Goal: Task Accomplishment & Management: Complete application form

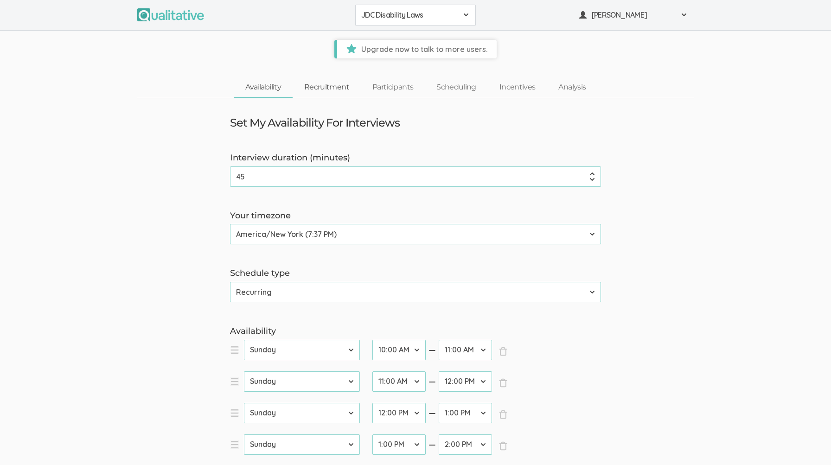
click at [322, 87] on link "Recruitment" at bounding box center [327, 87] width 68 height 20
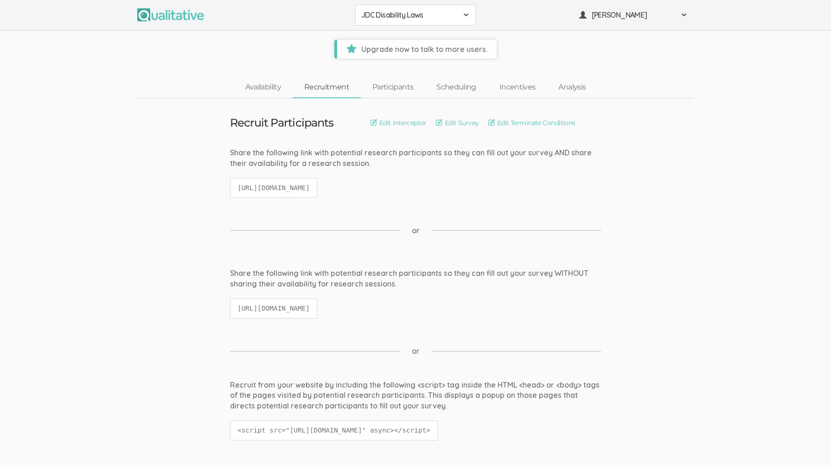
click at [317, 184] on code "https://qualitative.io/screener/68d71033241b1c3b04871b18" at bounding box center [273, 188] width 87 height 20
copy ui-view "https://qualitative.io/screener/68d71033241b1c3b04871b18"
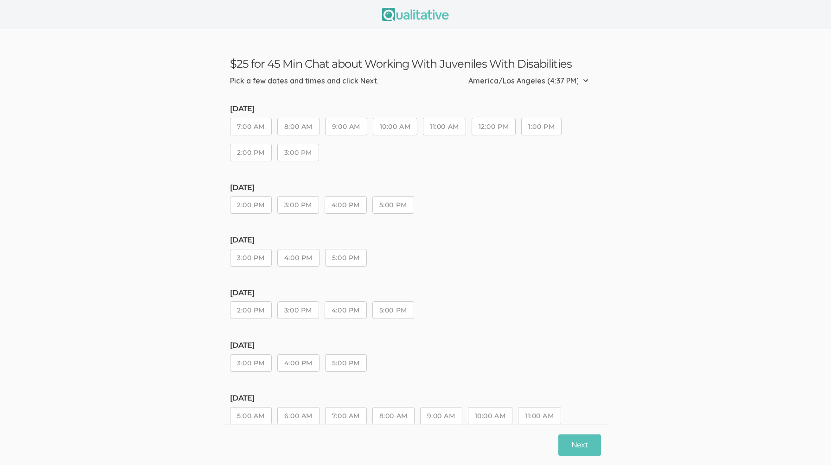
click at [259, 258] on button "3:00 PM" at bounding box center [251, 258] width 42 height 18
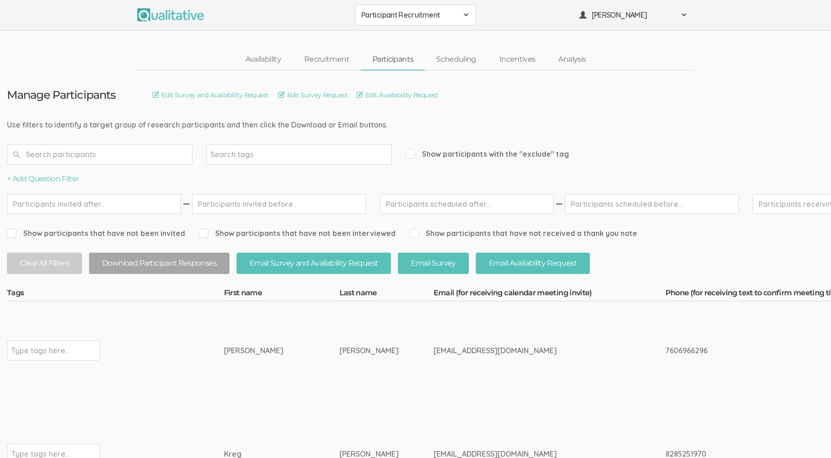
click at [413, 21] on button "Participant Recruitment" at bounding box center [415, 15] width 121 height 21
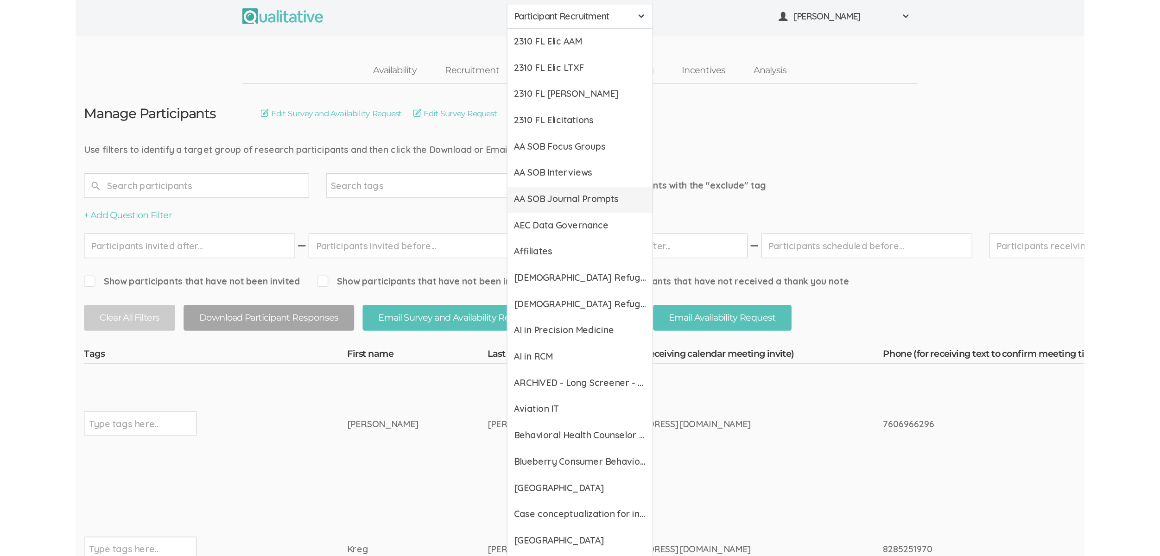
scroll to position [2, 0]
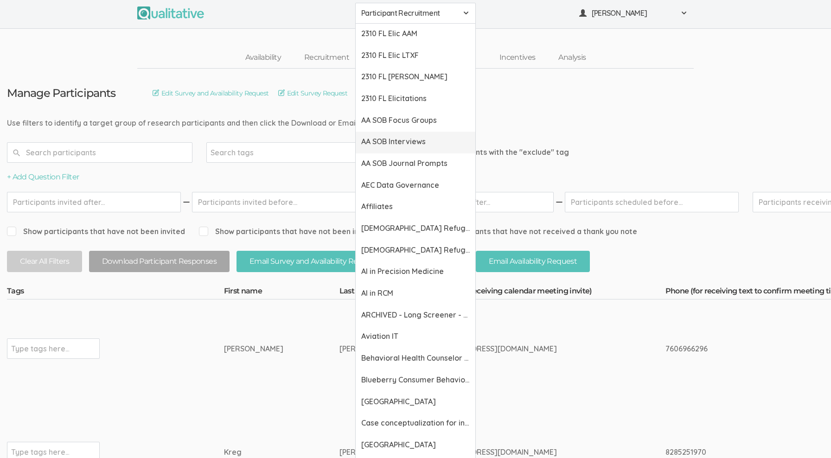
click at [400, 137] on span "AA SOB Interviews" at bounding box center [415, 141] width 108 height 11
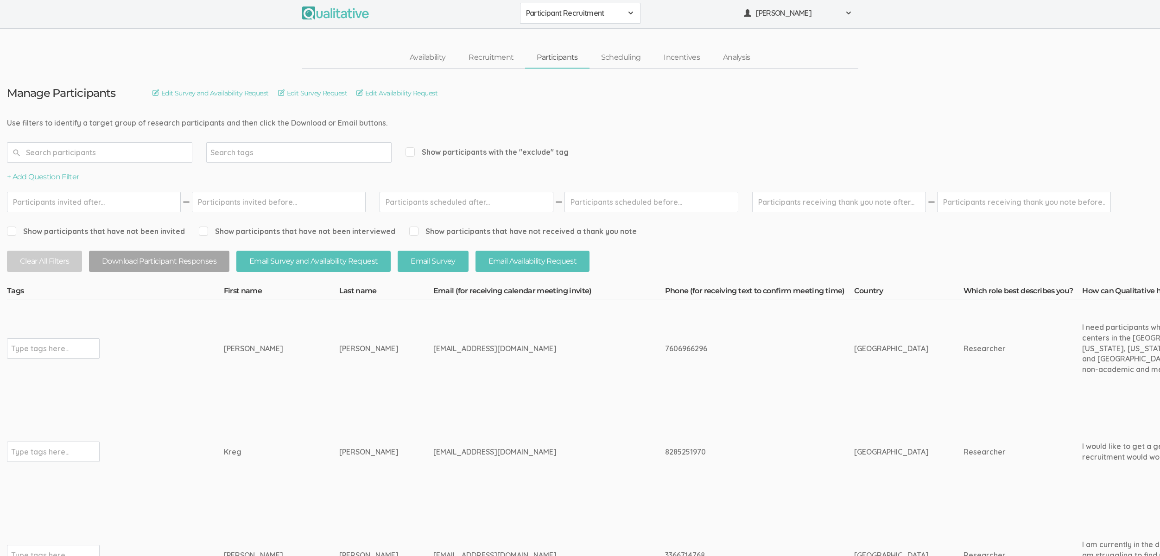
click at [447, 347] on div "jenniferlhowarth@yahoo.com" at bounding box center [531, 349] width 197 height 11
click at [433, 354] on div "jenniferlhowarth@yahoo.com" at bounding box center [531, 349] width 197 height 11
click at [433, 353] on div "jenniferlhowarth@yahoo.com" at bounding box center [531, 349] width 197 height 11
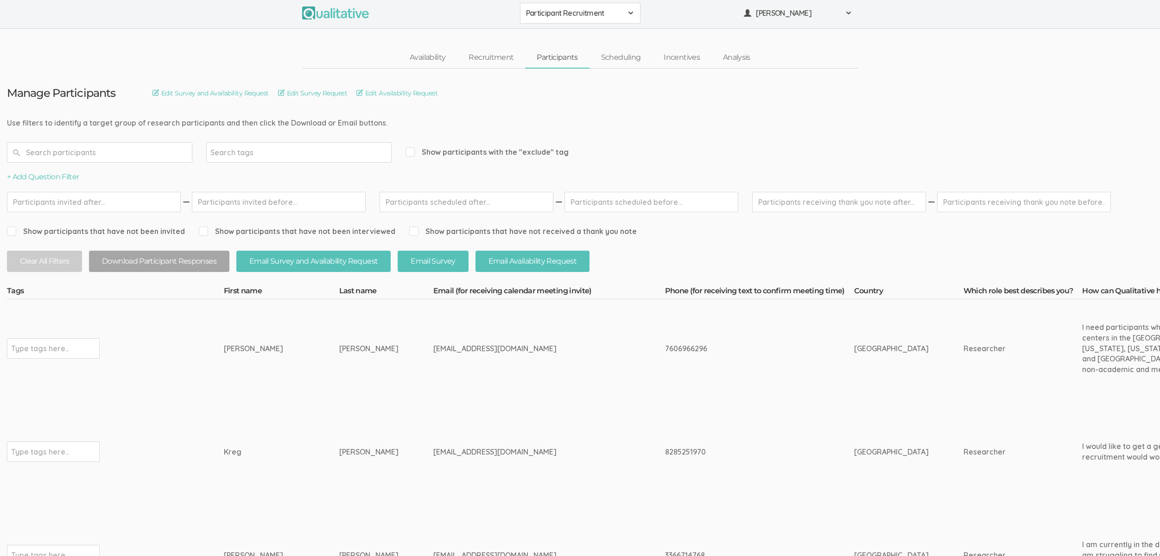
click at [624, 349] on td "jenniferlhowarth@yahoo.com" at bounding box center [549, 348] width 232 height 98
click at [248, 64] on div "Availability Recruitment Participants Scheduling Incentives Analysis" at bounding box center [580, 57] width 1160 height 21
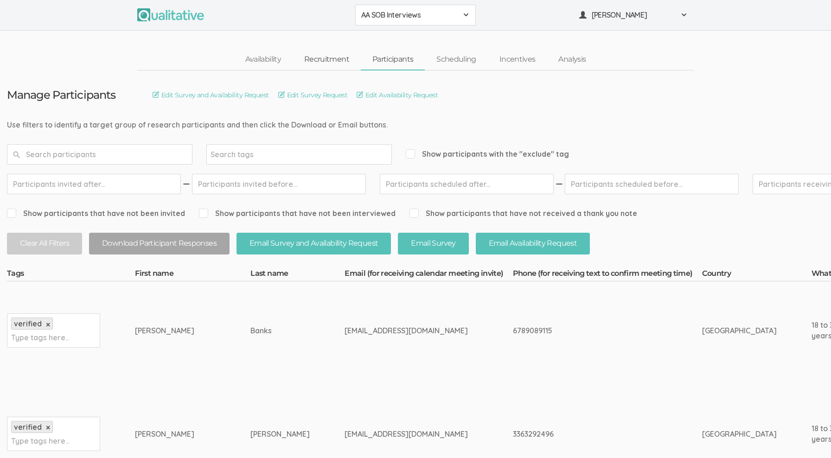
click at [326, 62] on link "Recruitment" at bounding box center [327, 60] width 68 height 20
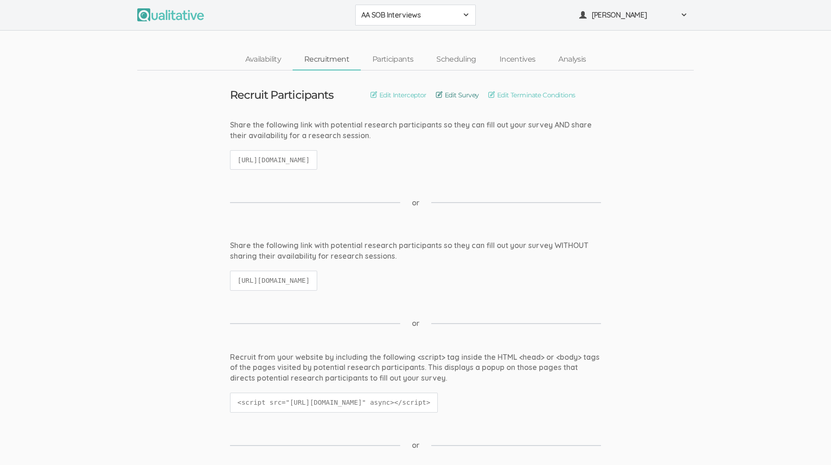
click at [451, 92] on link "Edit Survey" at bounding box center [457, 95] width 43 height 10
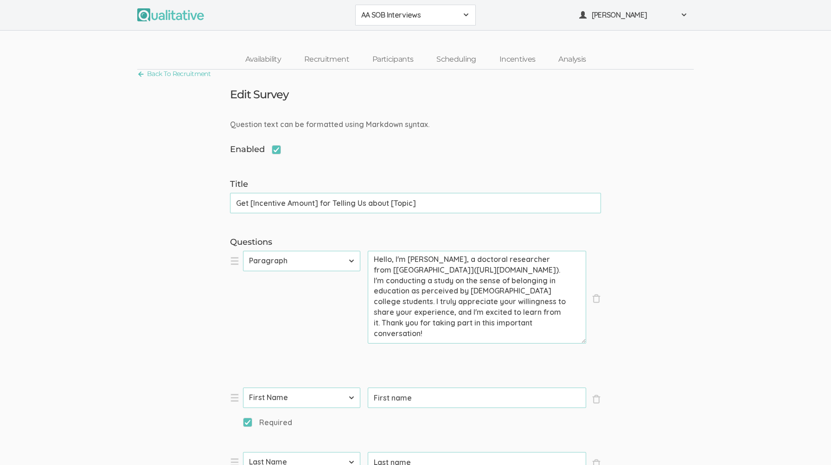
click at [243, 204] on input "Get [Incentive Amount] for Telling Us about [Topic]" at bounding box center [415, 203] width 371 height 20
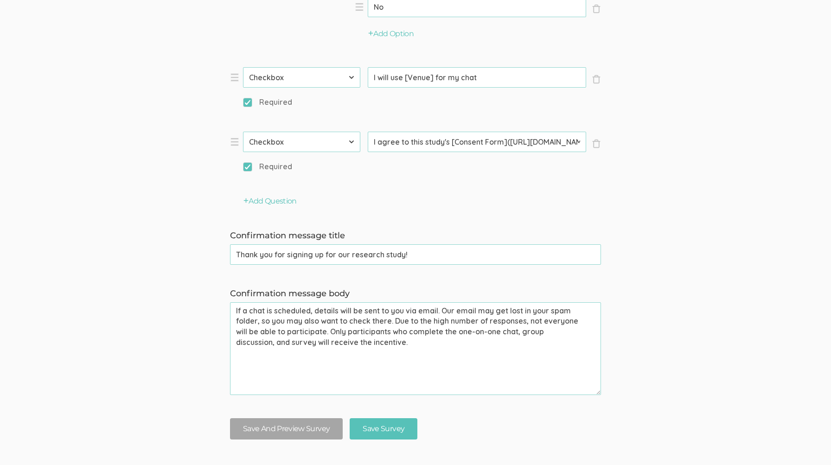
scroll to position [1358, 0]
click at [347, 321] on textarea "If a chat is scheduled, details will be sent to you via email. Our email may ge…" at bounding box center [415, 348] width 371 height 93
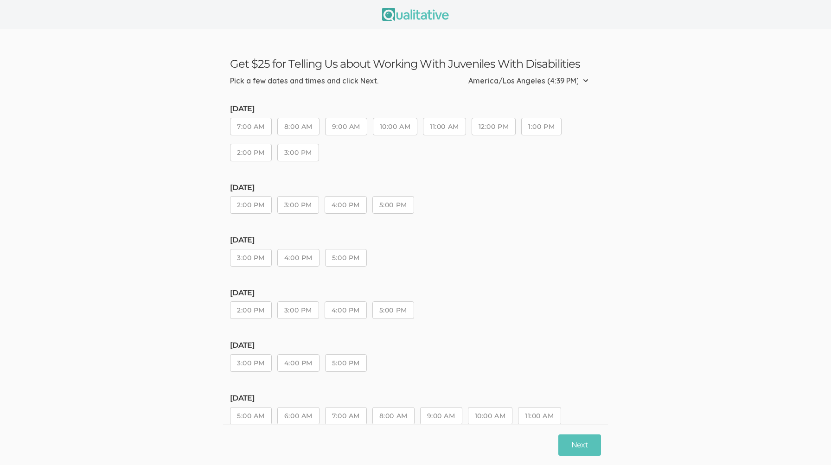
click at [312, 312] on button "3:00 PM" at bounding box center [298, 310] width 42 height 18
click at [577, 444] on button "Next" at bounding box center [579, 445] width 43 height 22
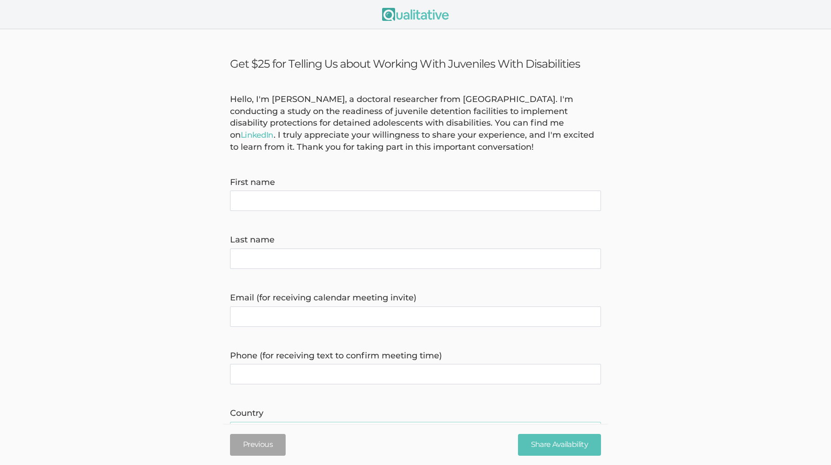
click at [306, 134] on div "Hello, I'm Jennifer Mira, a doctoral researcher from Liberty University. I'm co…" at bounding box center [415, 124] width 385 height 60
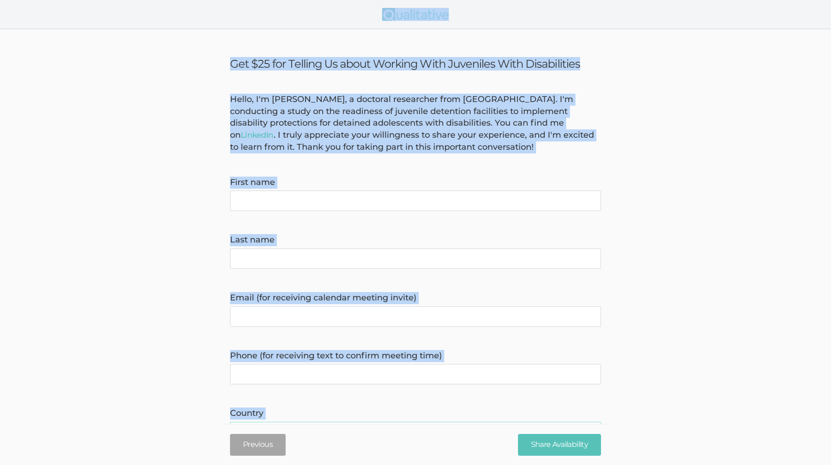
copy body "Get $25 for Telling Us about Working With Juveniles With Disabilities Hello, I'…"
click at [603, 314] on div "Email (for receiving calendar meeting invite)" at bounding box center [415, 309] width 385 height 35
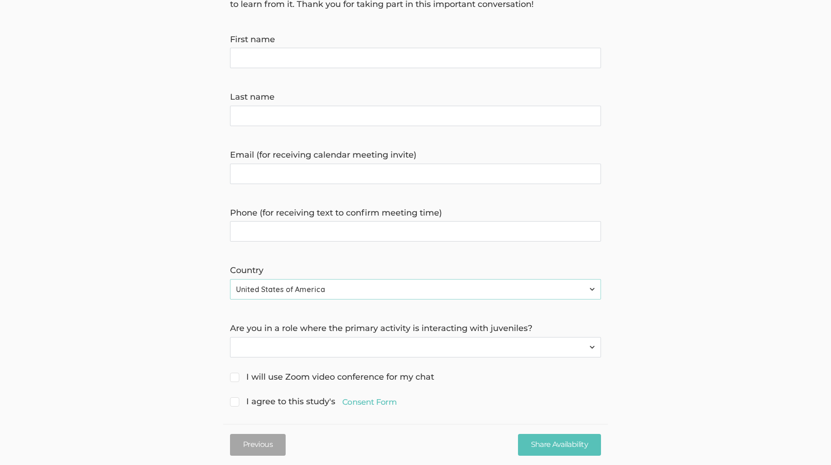
scroll to position [152, 0]
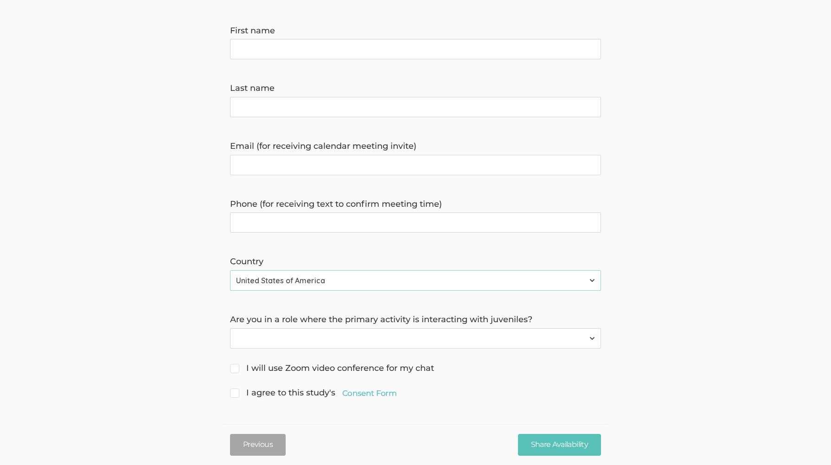
click at [415, 341] on select "Yes No" at bounding box center [415, 338] width 371 height 20
click at [349, 393] on link "Consent Form" at bounding box center [369, 393] width 54 height 11
click at [358, 392] on link "Consent Form" at bounding box center [369, 393] width 54 height 11
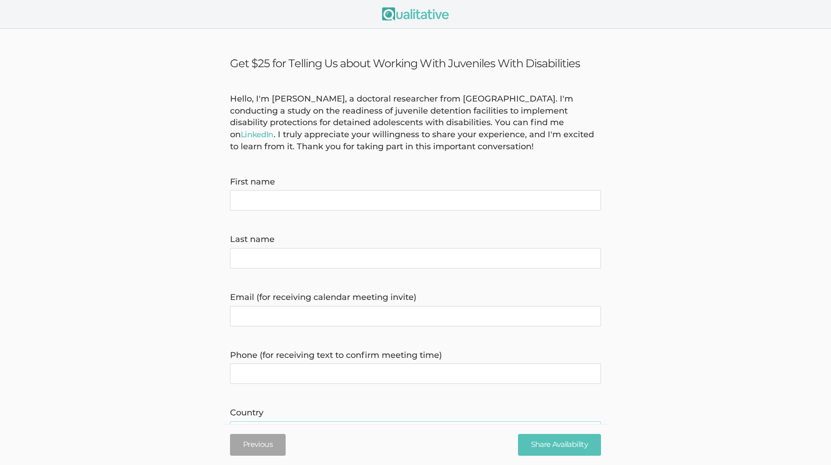
scroll to position [0, 0]
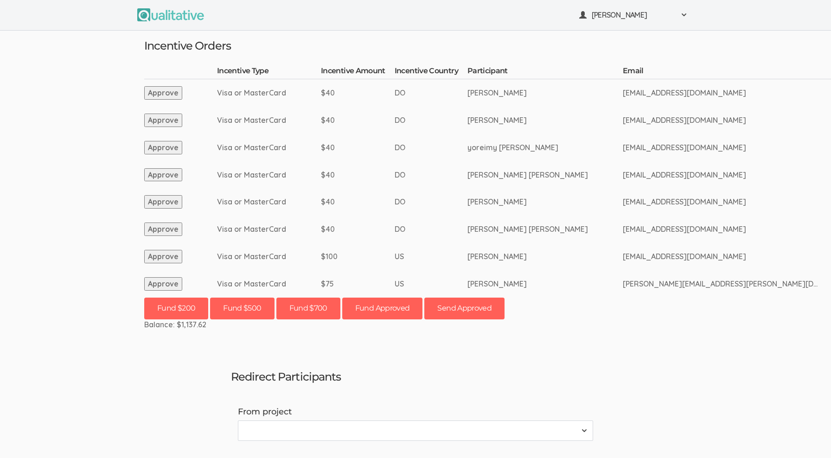
click at [78, 197] on ui-view "[PERSON_NAME] Project Workspace Profile Organization Settings" at bounding box center [415, 229] width 831 height 458
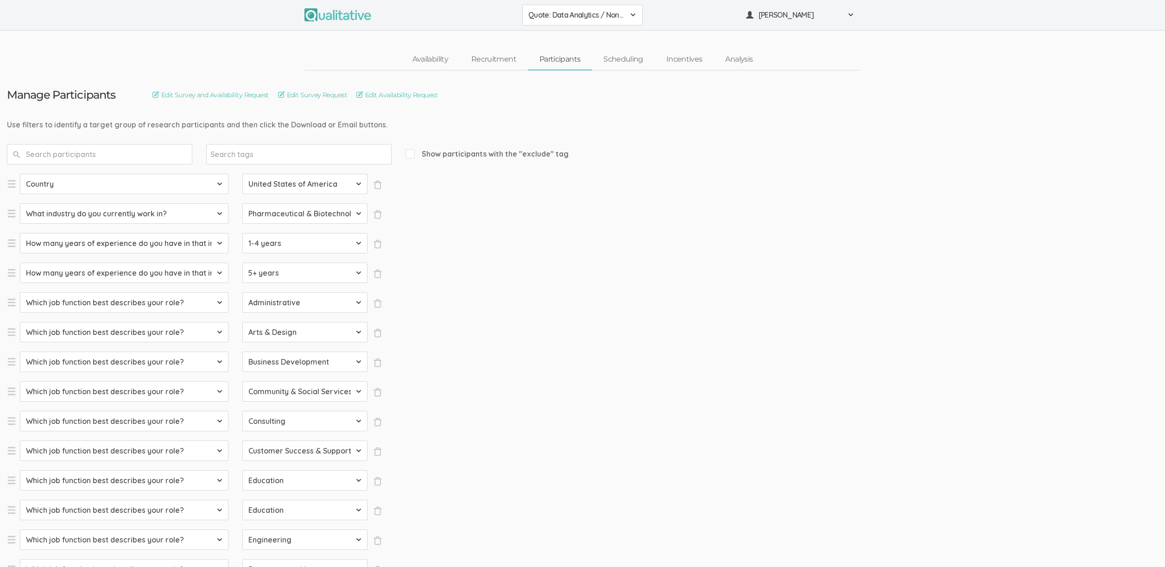
select select "SFQ Country"
select select "US"
select select "SFQ What industry do you currently work in?"
select select "Pharmaceutical & Biotechnology"
select select "SFQ How many years of experience do you have in that industry?"
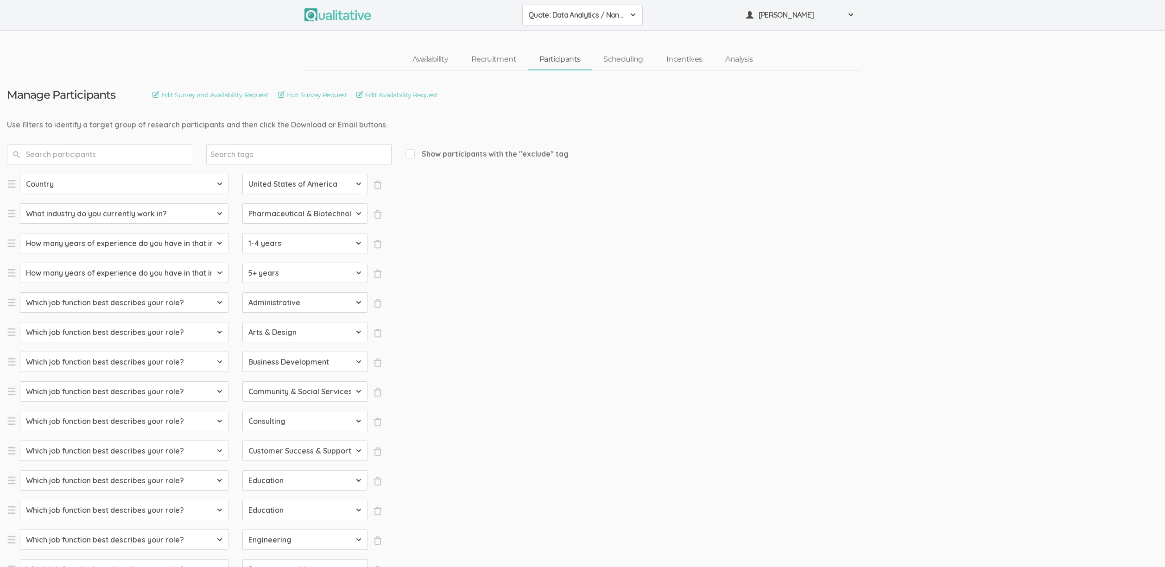
select select "1-4 years"
select select "SFQ How many years of experience do you have in that industry?"
select select "5+ years"
select select "SFQ Which job function best describes your role?"
select select "Administrative"
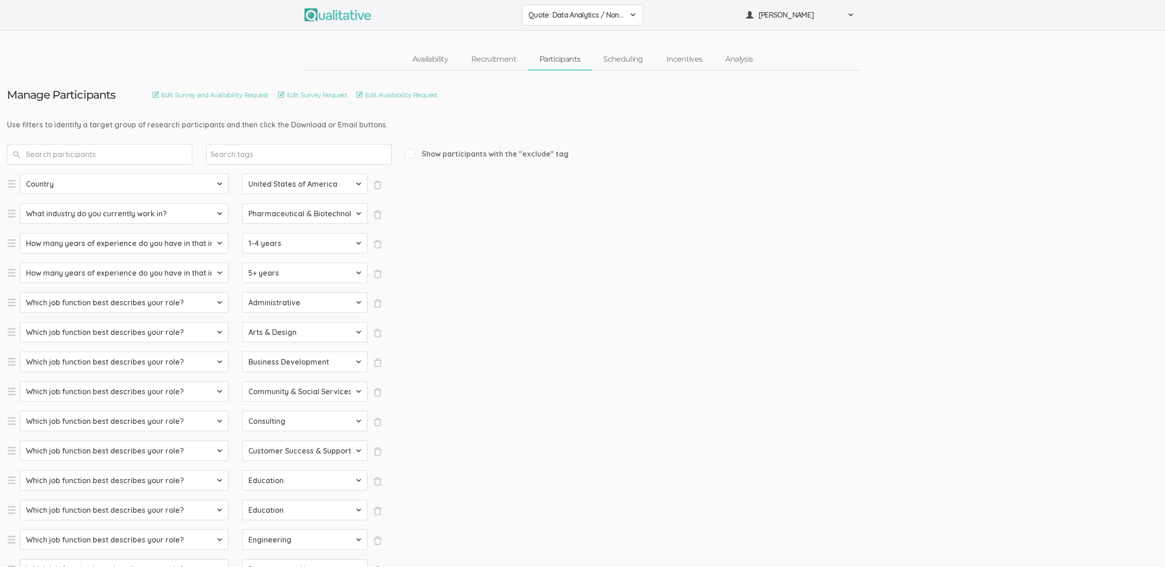
select select "SFQ Which job function best describes your role?"
select select "Arts & Design"
select select "SFQ Which job function best describes your role?"
select select "Business Development"
select select "SFQ Which job function best describes your role?"
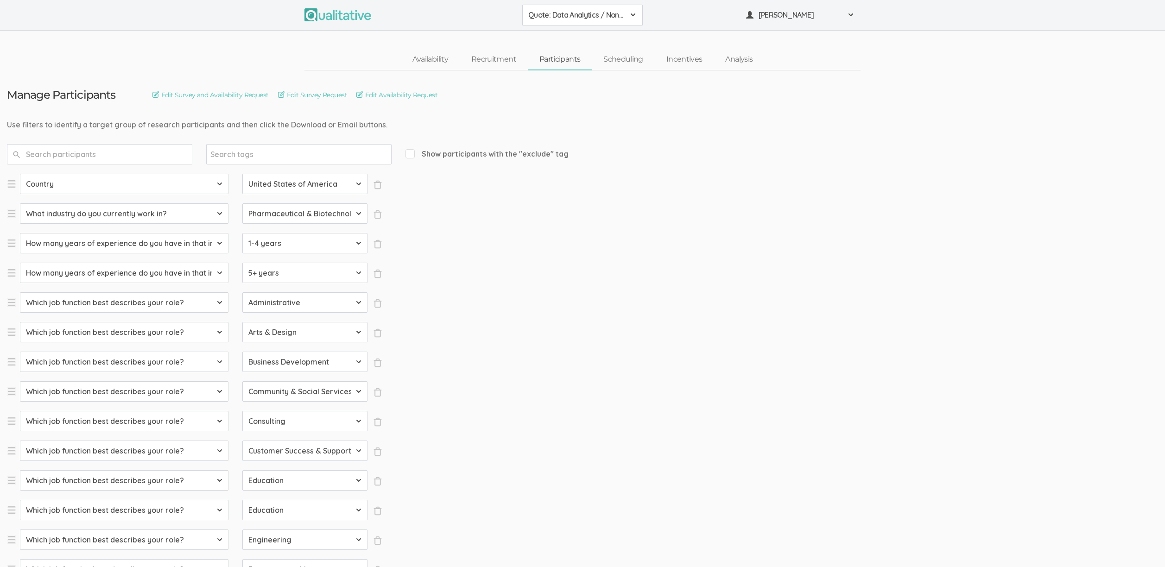
select select "Community & Social Services"
select select "SFQ Which job function best describes your role?"
select select "Consulting"
select select "SFQ Which job function best describes your role?"
select select "Customer Success & Support"
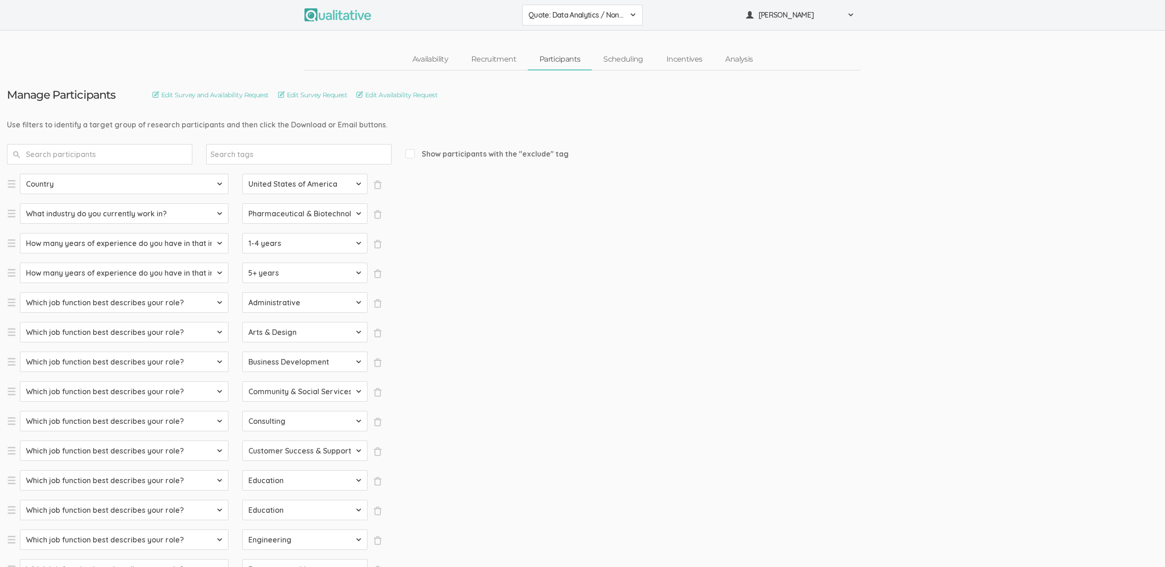
select select "SFQ Which job function best describes your role?"
select select "Education"
select select "SFQ Which job function best describes your role?"
select select "Education"
select select "SFQ Which job function best describes your role?"
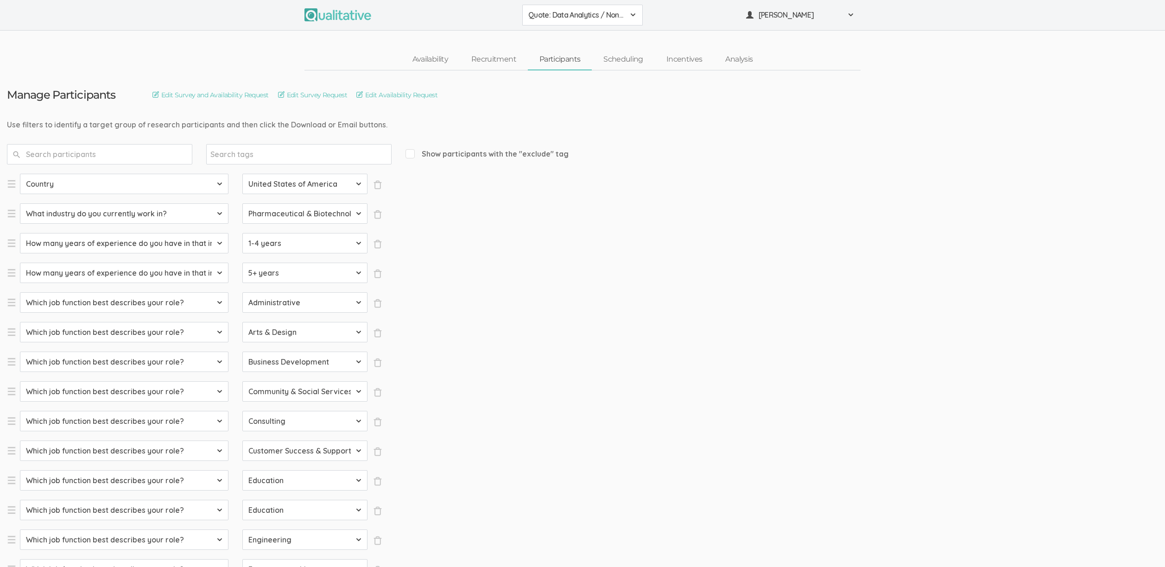
select select "Engineering"
select select "SFQ Which job function best describes your role?"
select select "Entrepreneurship"
select select "SFQ Which job function best describes your role?"
select select "Healthcare Services"
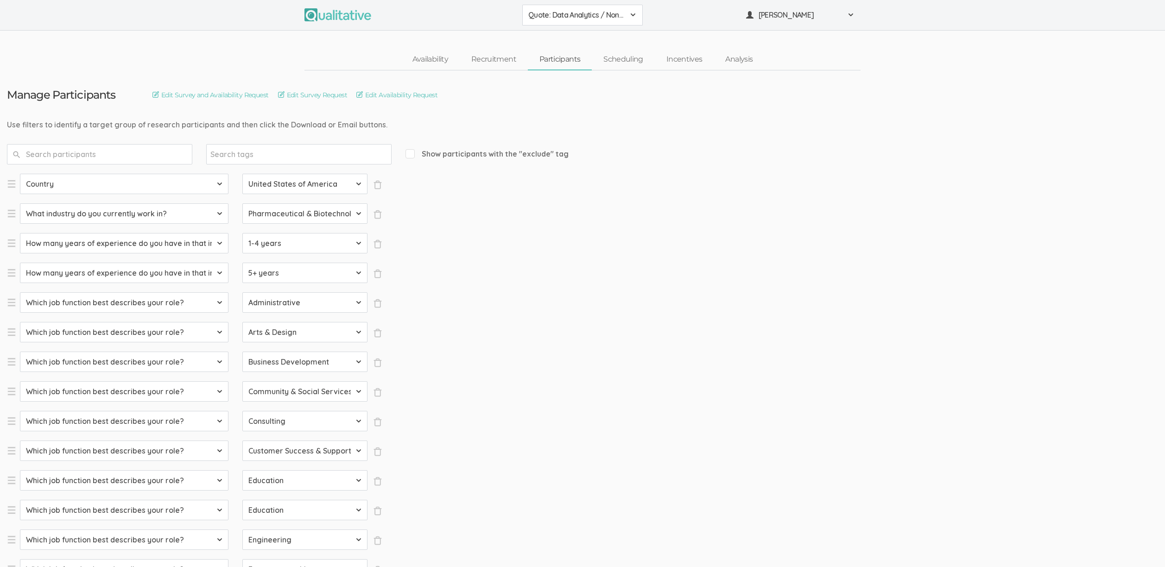
select select "SFQ Which job function best describes your role?"
select select "Human Resources"
select select "SFQ Which job function best describes your role?"
select select "Information Technology"
select select "SFQ Which job function best describes your role?"
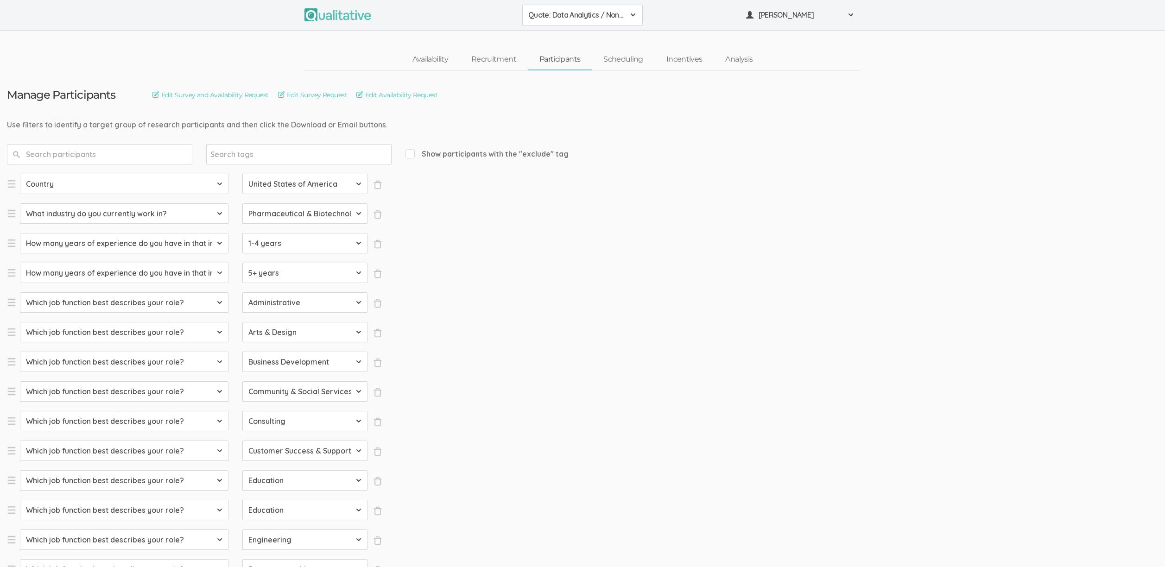
select select "Legal"
select select "SFQ Which job function best describes your role?"
select select "Marketing"
select select "SFQ Which job function best describes your role?"
select select "Media & Communication"
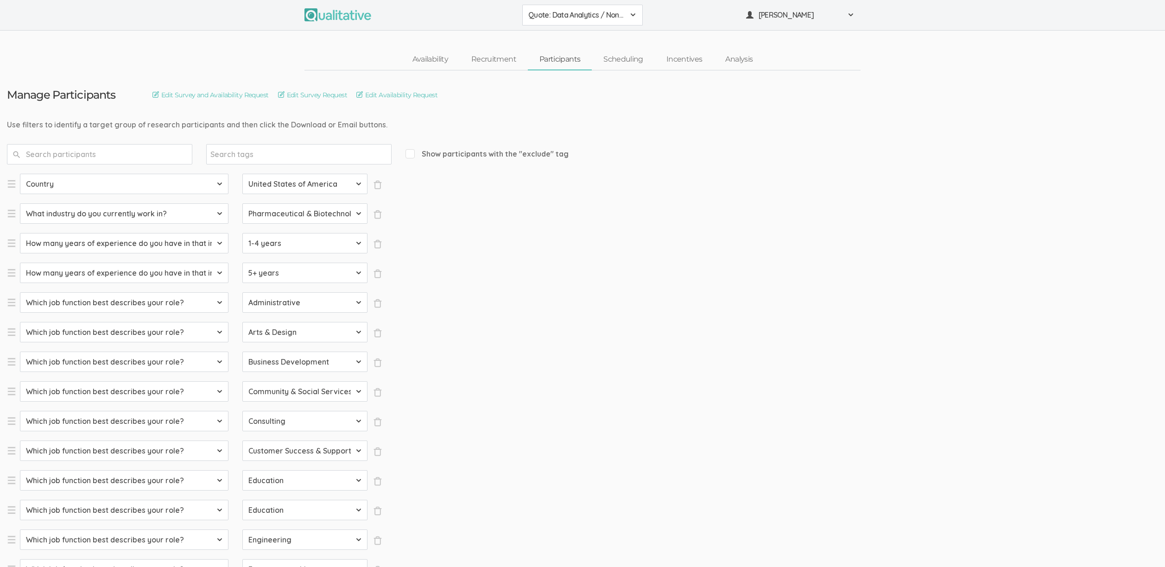
select select "SFQ Which job function best describes your role?"
select select "Military & Protective Services"
select select "SFQ Which job function best describes your role?"
select select "Operations"
select select "SFQ Which job function best describes your role?"
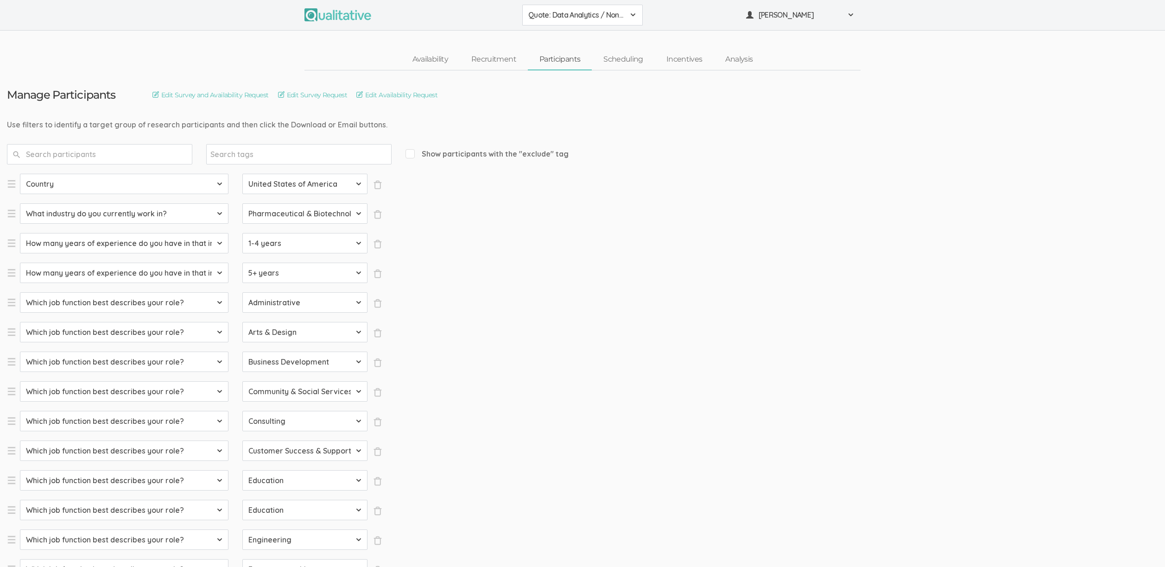
select select "Product Management"
select select "SFQ Which job function best describes your role?"
select select "Program & Project Management"
select select "SFQ Which job function best describes your role?"
select select "Purchasing"
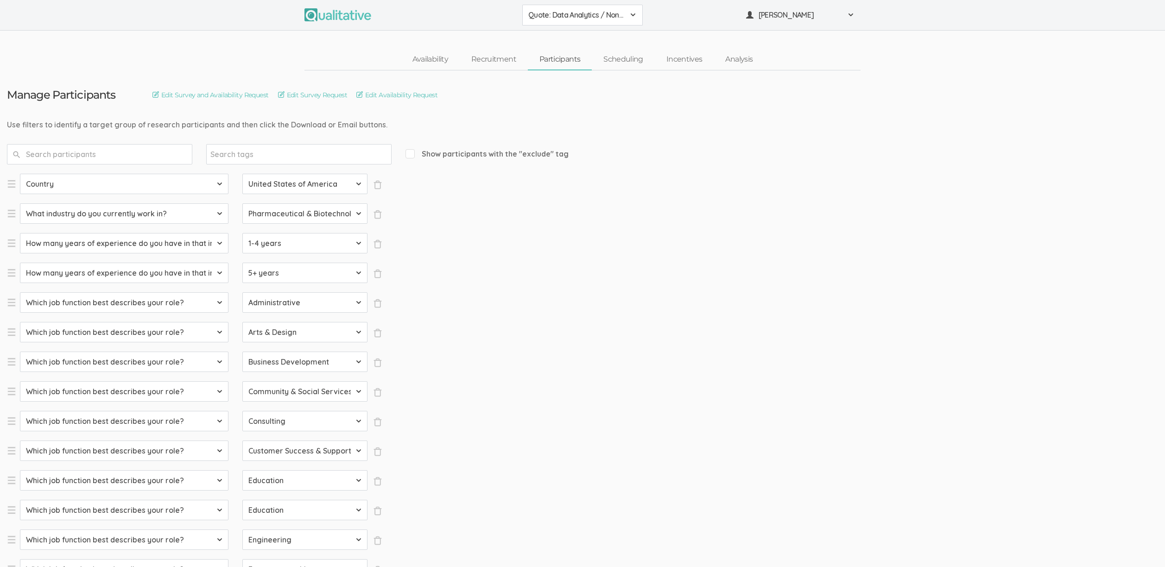
select select "SFQ Which job function best describes your role?"
select select "Quality Assurance"
select select "SFQ Which job function best describes your role?"
select select "Real Estate"
select select "SFQ Which job function best describes your role?"
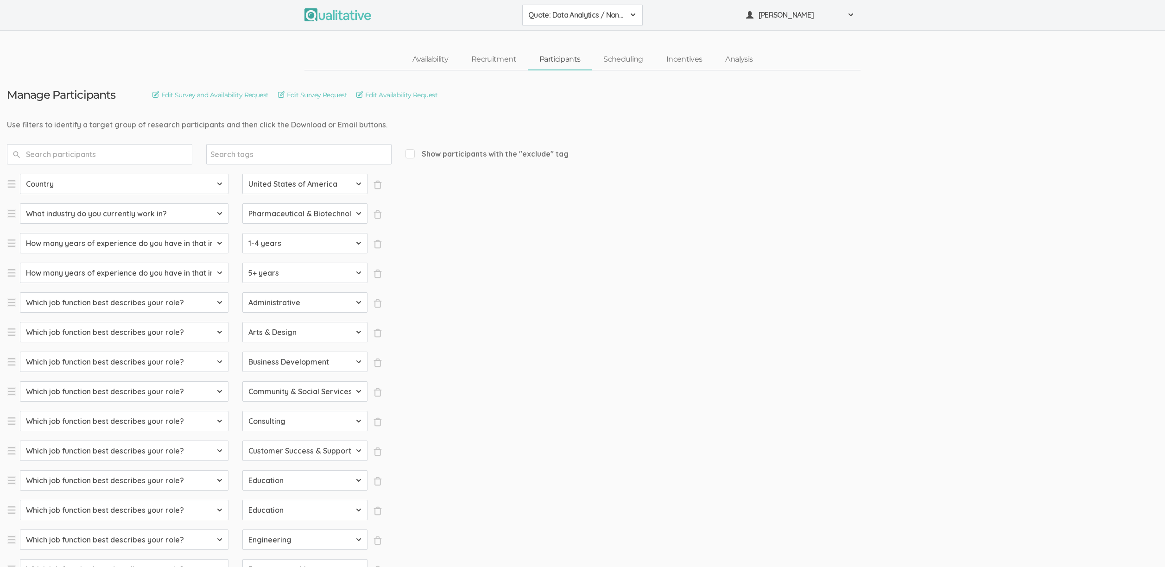
select select "Research"
select select "SFQ Which job function best describes your role?"
select select "Sales"
select select "SFQ What is your current job level/seniority?"
select select "Entry"
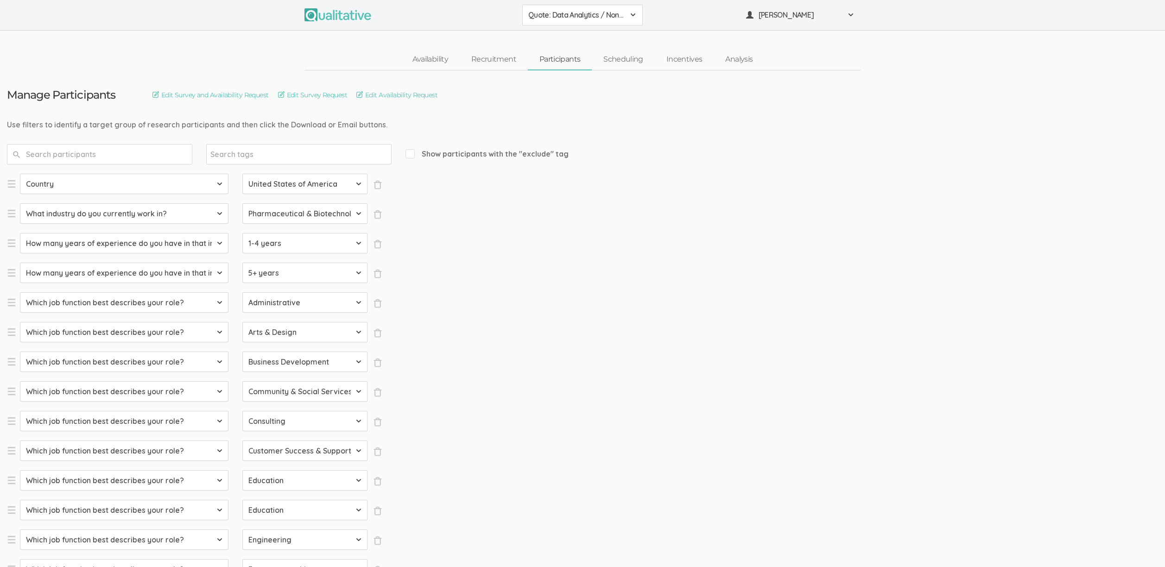
select select "SFQ What is your current job level/seniority?"
select select "Senior"
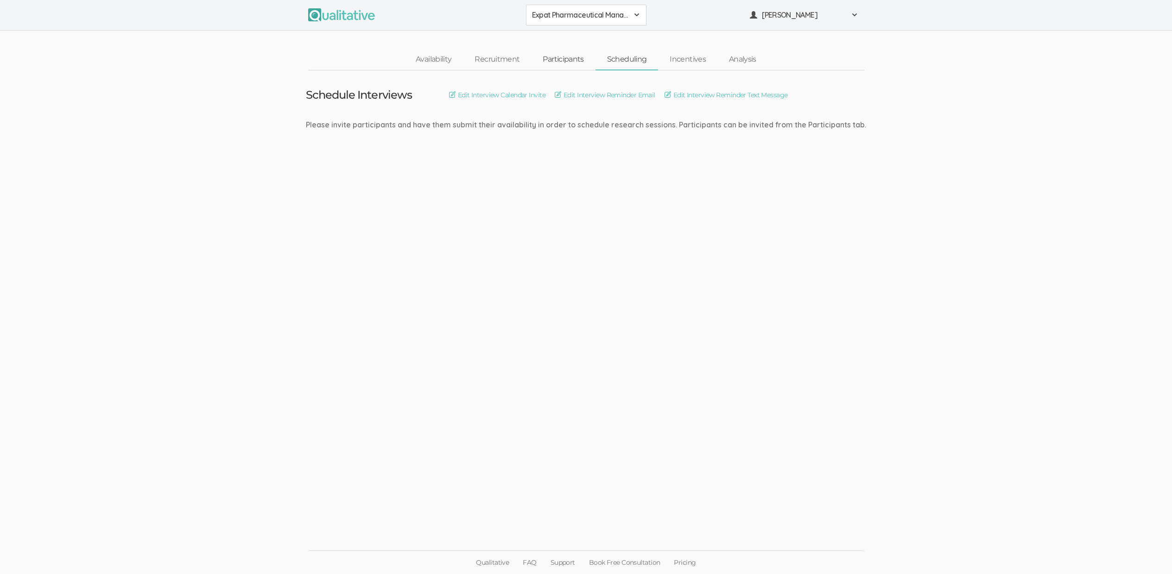
click at [573, 54] on link "Participants" at bounding box center [563, 60] width 64 height 20
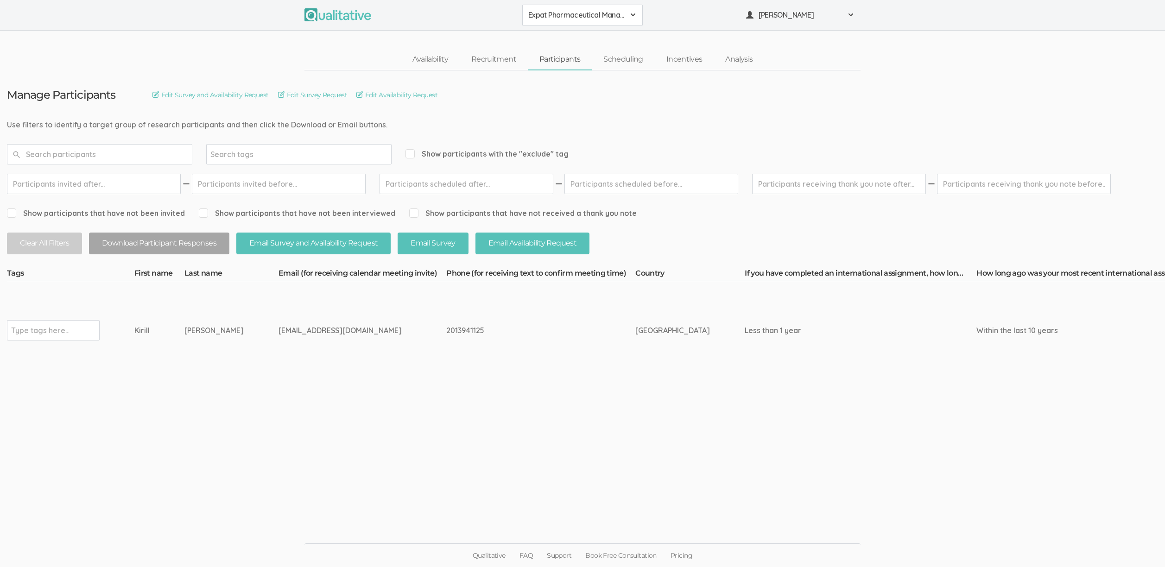
drag, startPoint x: 175, startPoint y: 331, endPoint x: 133, endPoint y: 332, distance: 41.7
copy tr "Type tags here... [PERSON_NAME]"
click at [329, 425] on ui-view "Manage Participants Edit Survey and Availability Request Edit Survey Request Ed…" at bounding box center [582, 283] width 1165 height 427
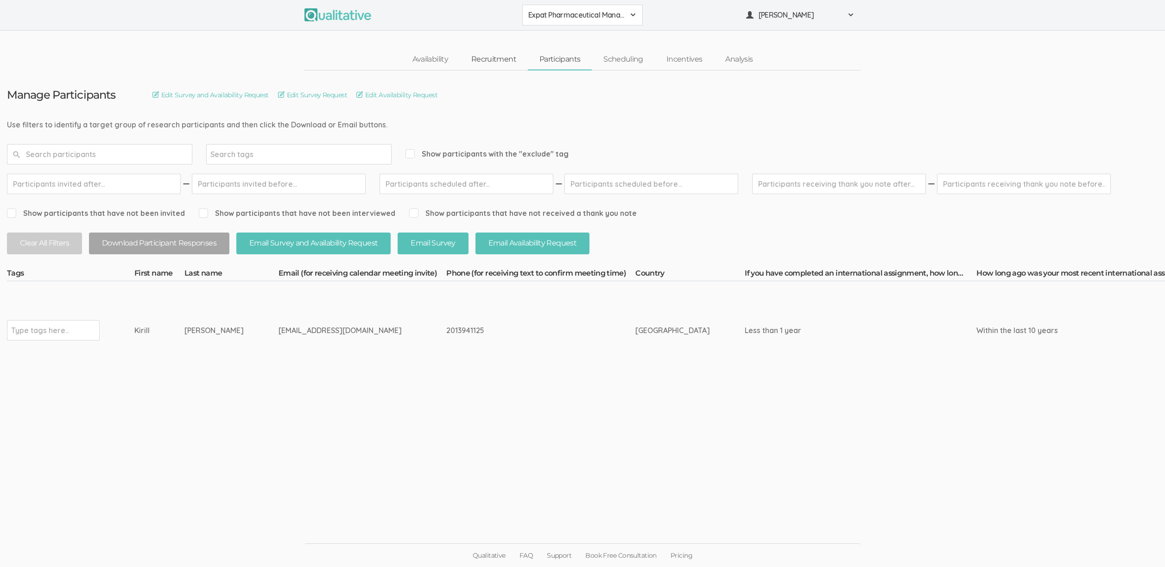
click at [494, 58] on link "Recruitment" at bounding box center [494, 60] width 68 height 20
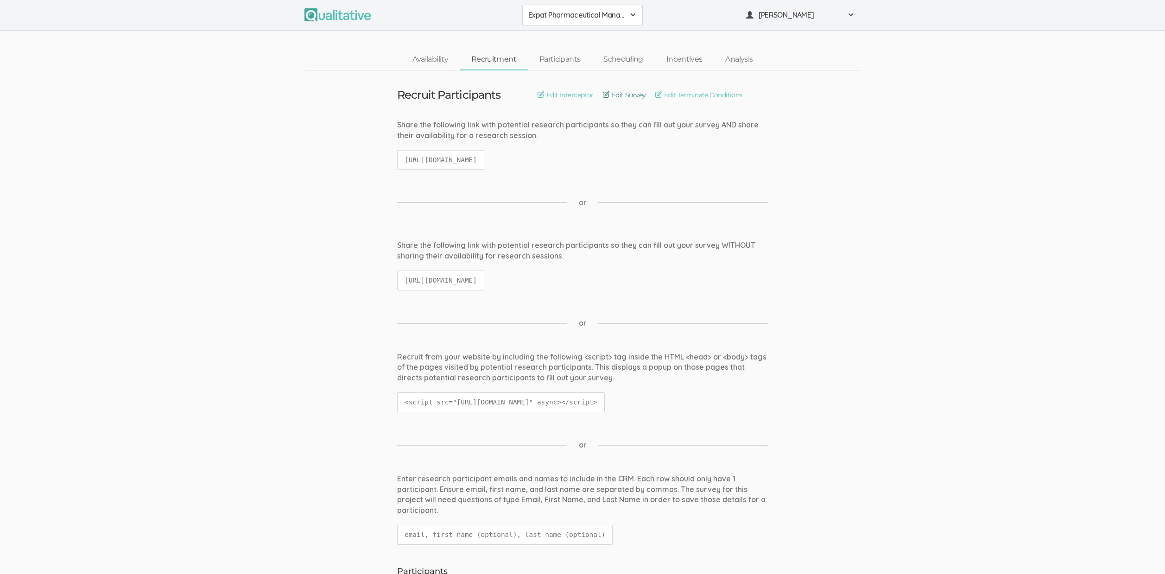
click at [624, 96] on link "Edit Survey" at bounding box center [624, 95] width 43 height 10
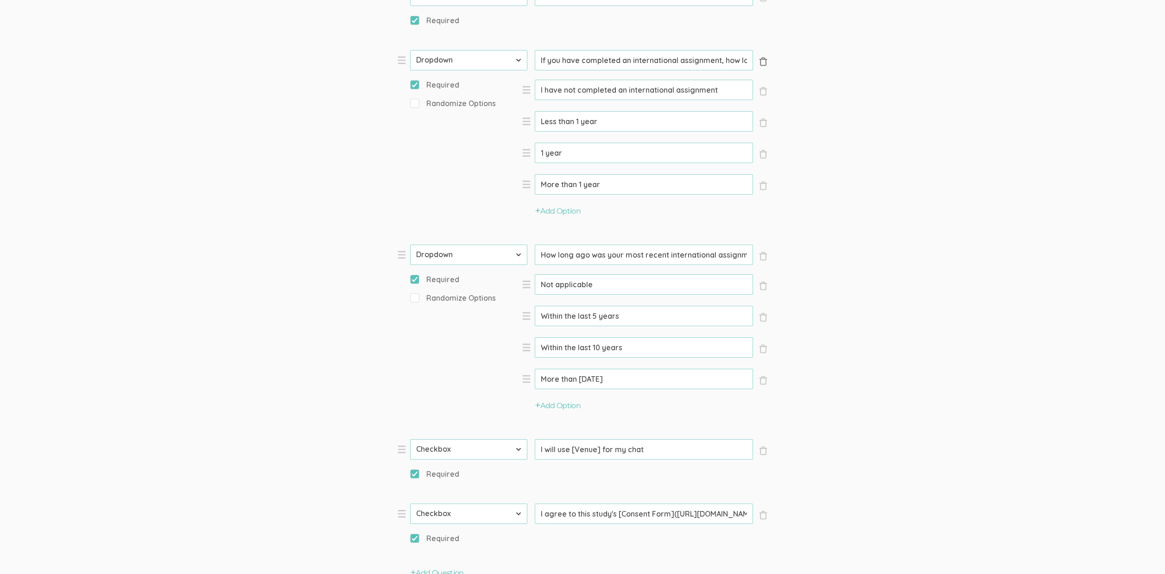
scroll to position [0, 85]
drag, startPoint x: 690, startPoint y: 64, endPoint x: 643, endPoint y: 53, distance: 48.1
click at [643, 51] on input "If you have completed an international assignment, how long was the assignment?" at bounding box center [644, 60] width 218 height 20
click at [659, 60] on input "If you have completed an international assignment, how long was the assignment?" at bounding box center [644, 60] width 218 height 20
click at [304, 146] on form "Question text can be formatted using Markdown syntax. Enabled Title [Incentive …" at bounding box center [582, 138] width 1165 height 1359
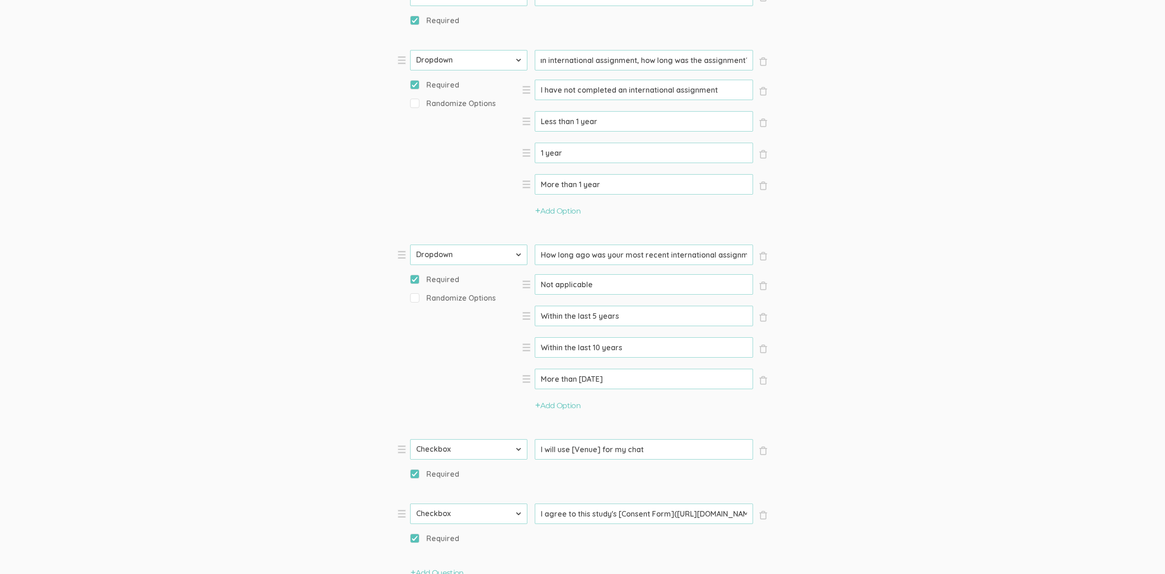
scroll to position [0, 0]
click at [548, 210] on button "Add Option" at bounding box center [557, 211] width 45 height 11
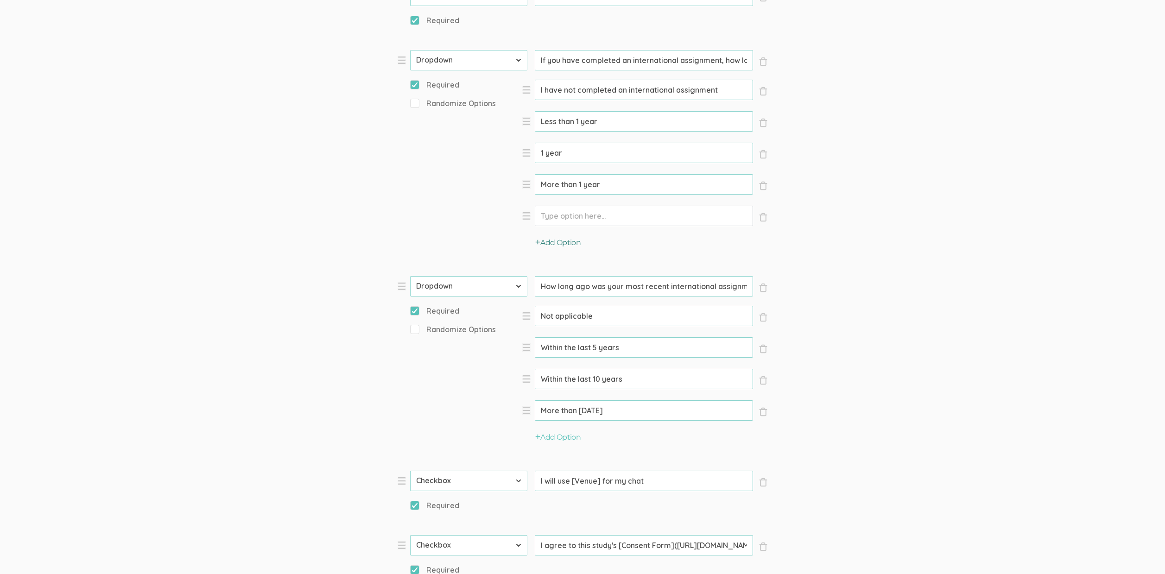
click at [560, 245] on button "Add Option" at bounding box center [557, 243] width 45 height 11
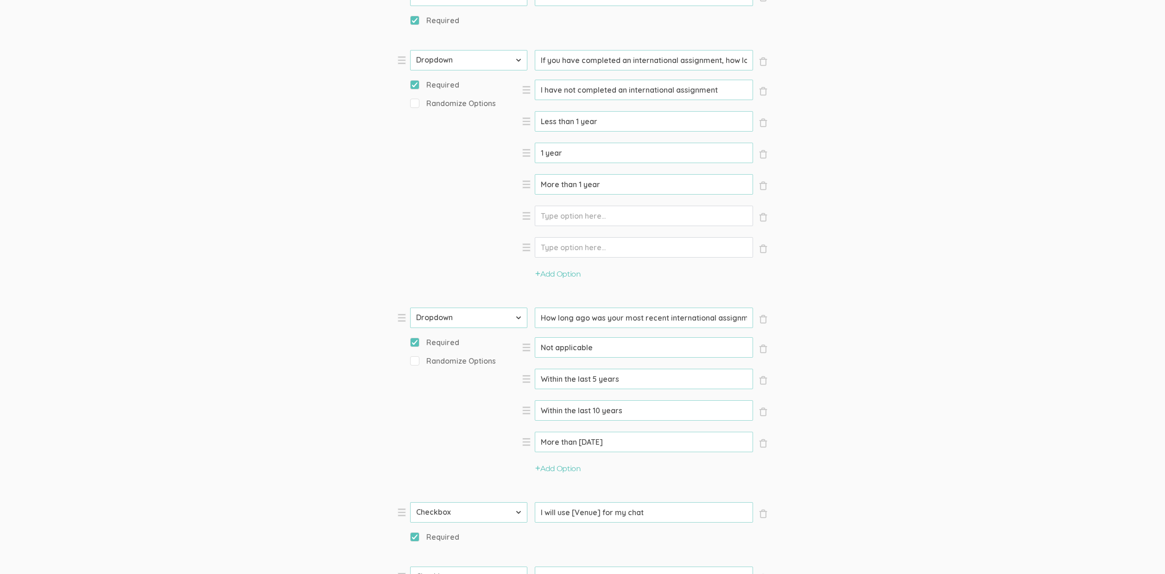
click at [561, 214] on input "Option" at bounding box center [644, 216] width 218 height 20
type input "Less than 3 months"
click at [618, 244] on input "Option" at bounding box center [644, 247] width 218 height 20
type input "3 months"
click at [547, 269] on button "Add Option" at bounding box center [557, 274] width 45 height 11
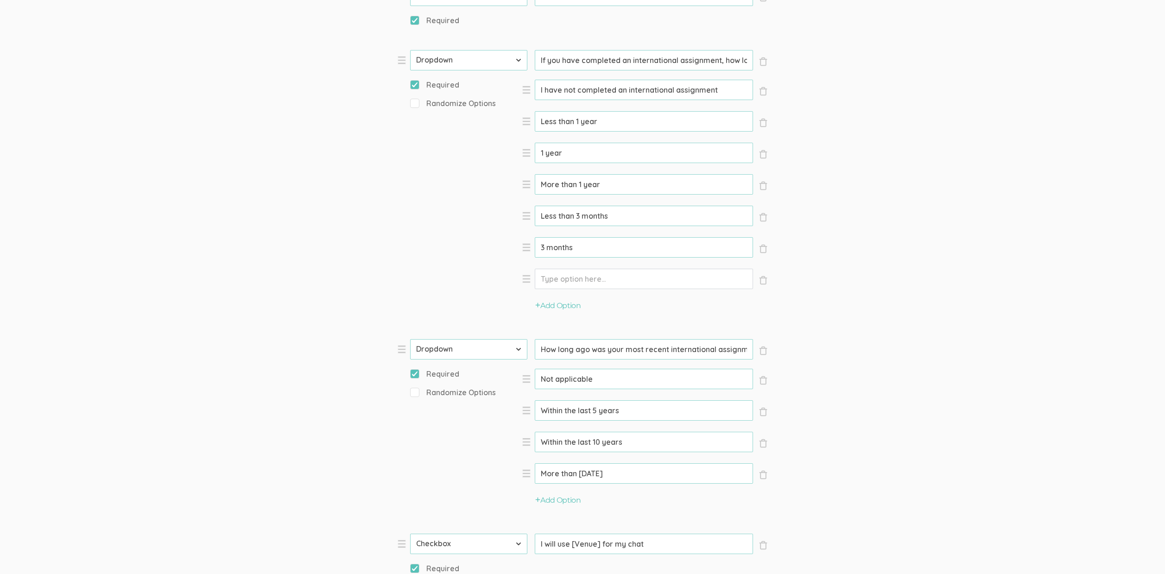
click at [655, 271] on input "Option" at bounding box center [644, 279] width 218 height 20
type input "6 months"
click at [563, 303] on button "Add Option" at bounding box center [557, 306] width 45 height 11
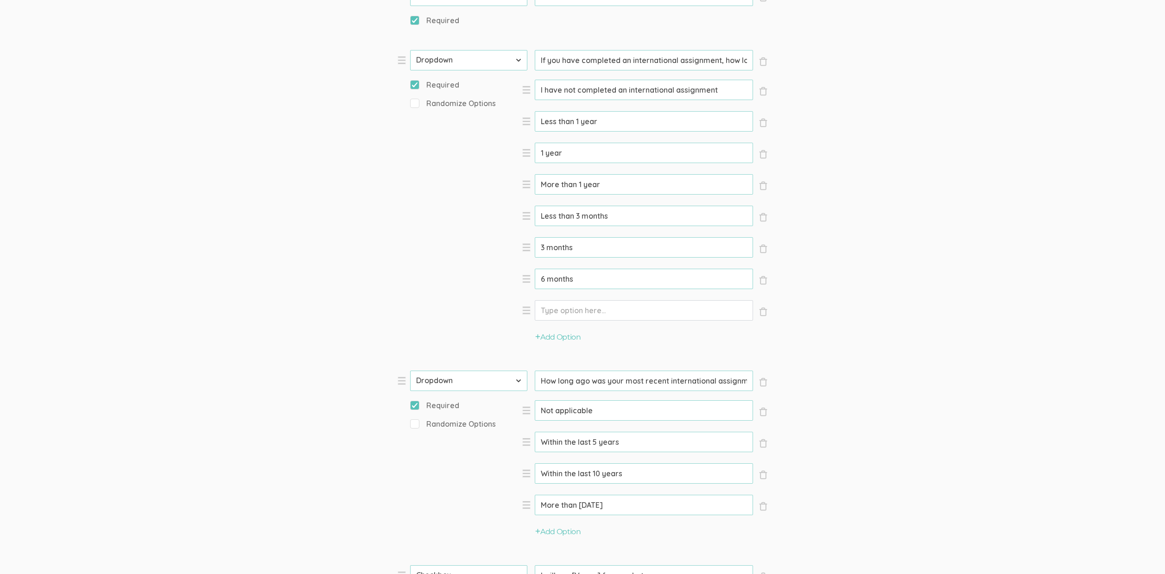
click at [572, 313] on input "Option" at bounding box center [644, 310] width 218 height 20
type input "9 months"
click at [548, 336] on button "Add Option" at bounding box center [557, 337] width 45 height 11
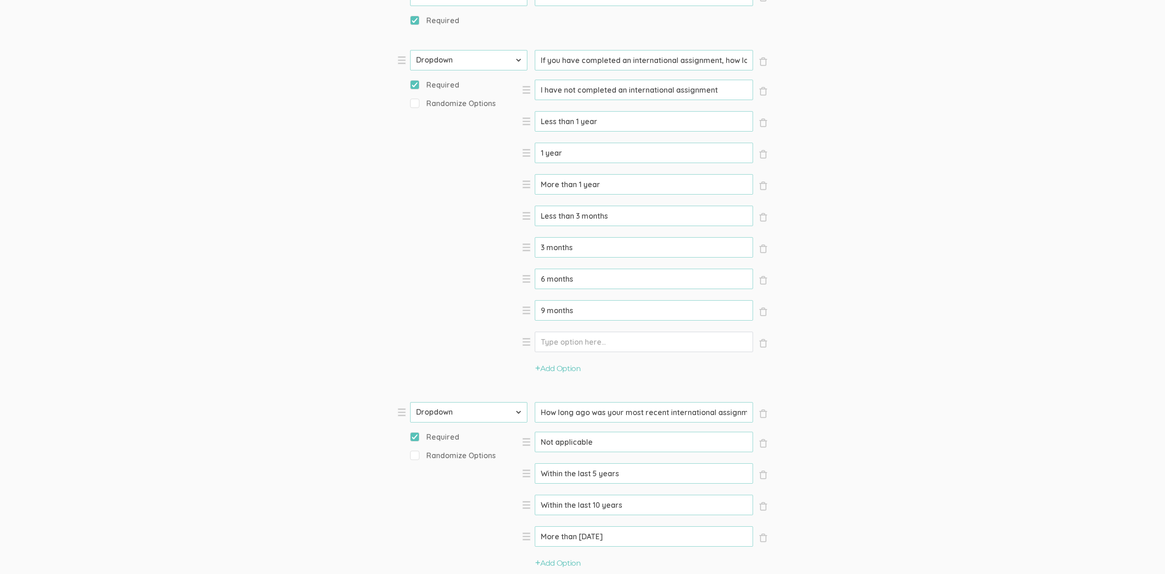
click at [557, 338] on input "Option" at bounding box center [644, 342] width 218 height 20
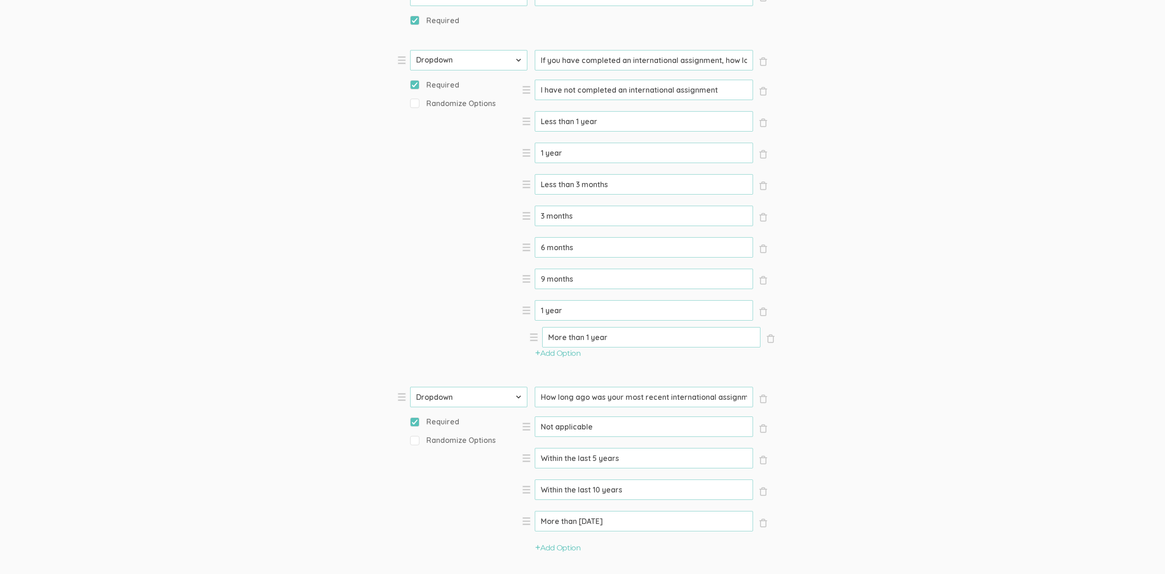
drag, startPoint x: 528, startPoint y: 185, endPoint x: 520, endPoint y: 331, distance: 146.7
type input "1 year"
type input "Less than 3 months"
type input "3 months"
type input "6 months"
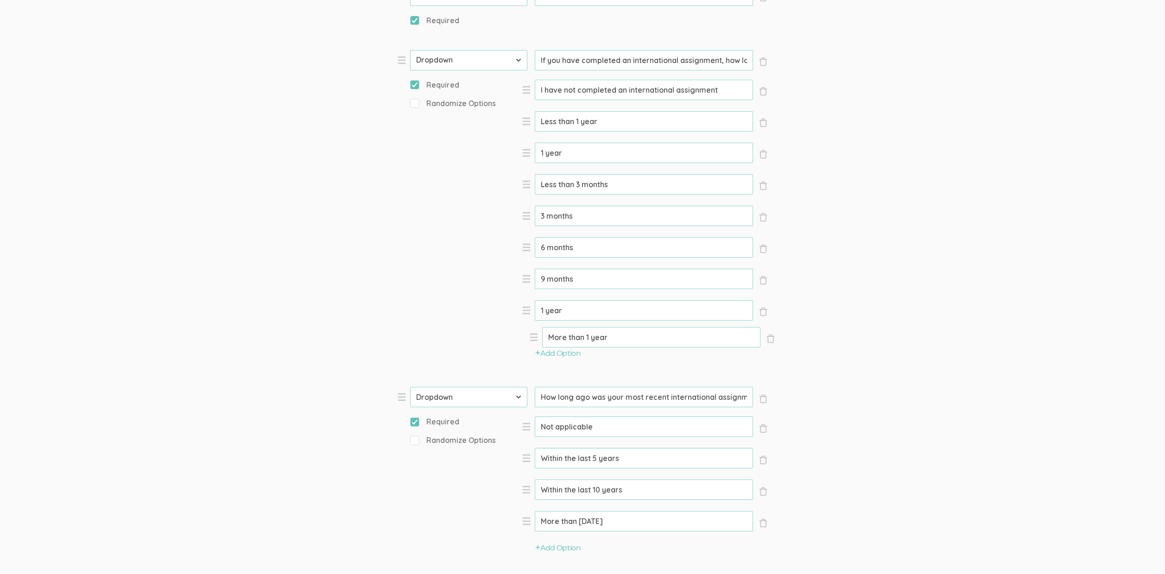
type input "9 months"
type input "1 year"
type input "More than 1 year"
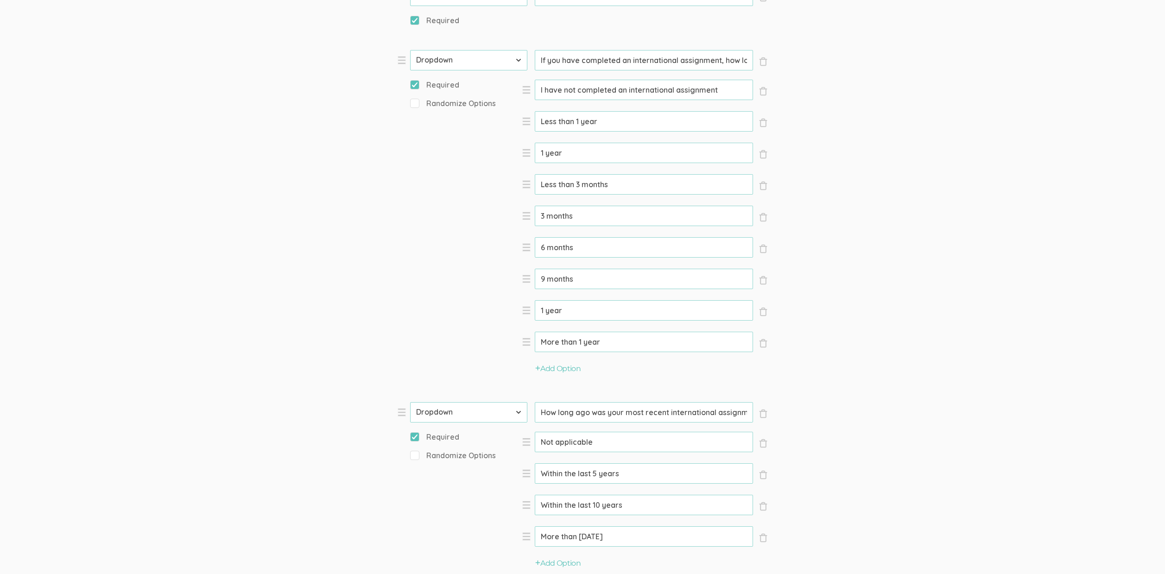
click at [769, 119] on div "Questions × Close Type First Name Last Name Email Phone Number LinkedIn Profile…" at bounding box center [582, 156] width 385 height 1159
click at [767, 119] on span "×" at bounding box center [763, 122] width 9 height 9
type input "1 year"
type input "Less than 3 months"
type input "3 months"
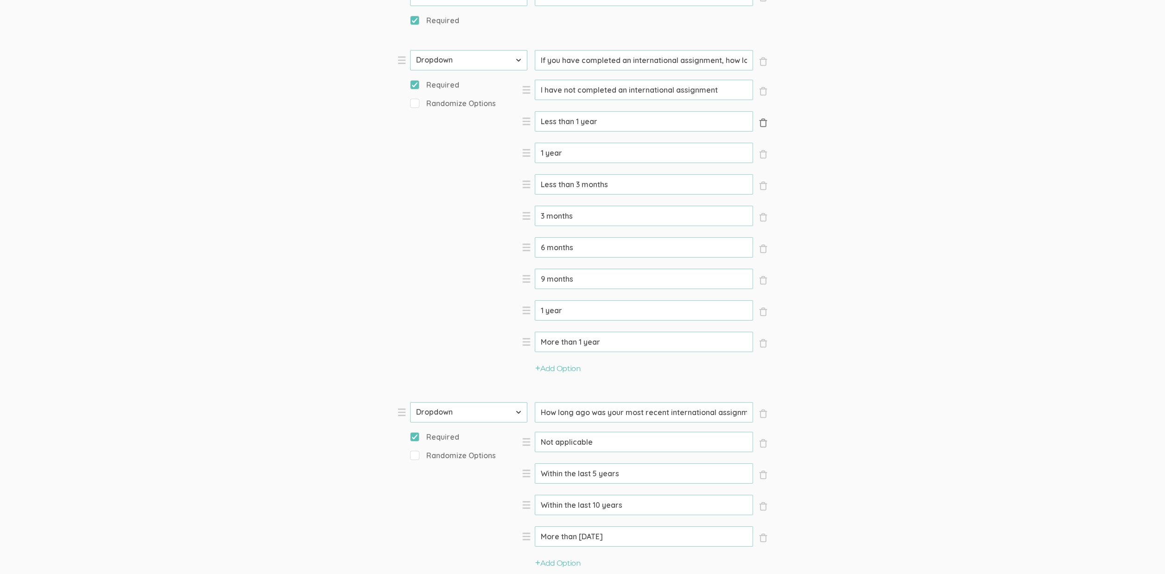
type input "6 months"
type input "9 months"
type input "1 year"
type input "More than 1 year"
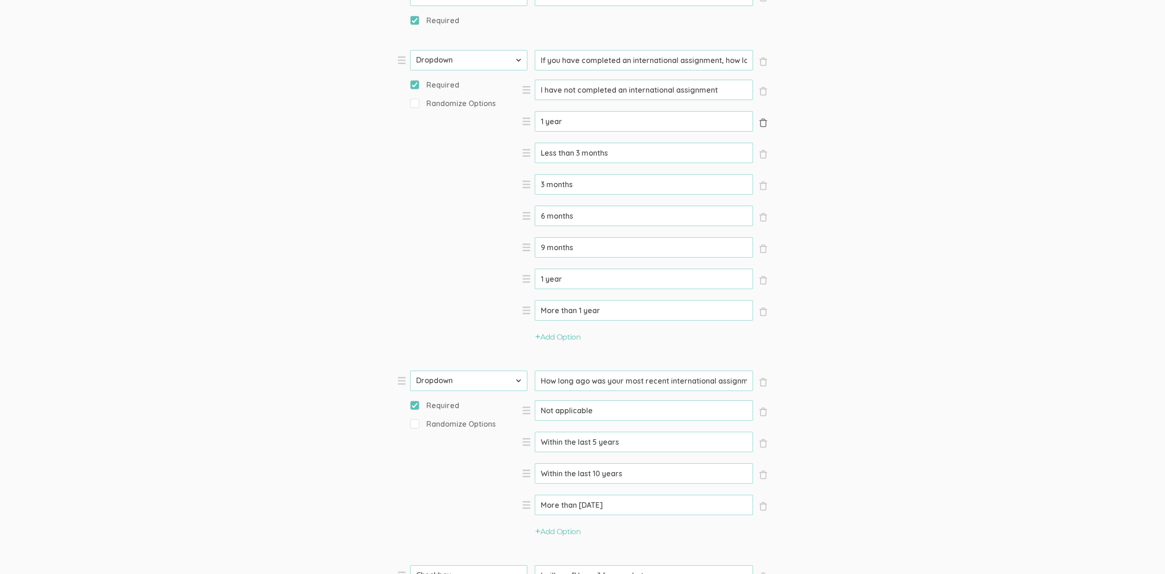
click at [763, 121] on span "×" at bounding box center [763, 122] width 9 height 9
type input "Less than 3 months"
type input "3 months"
type input "6 months"
type input "9 months"
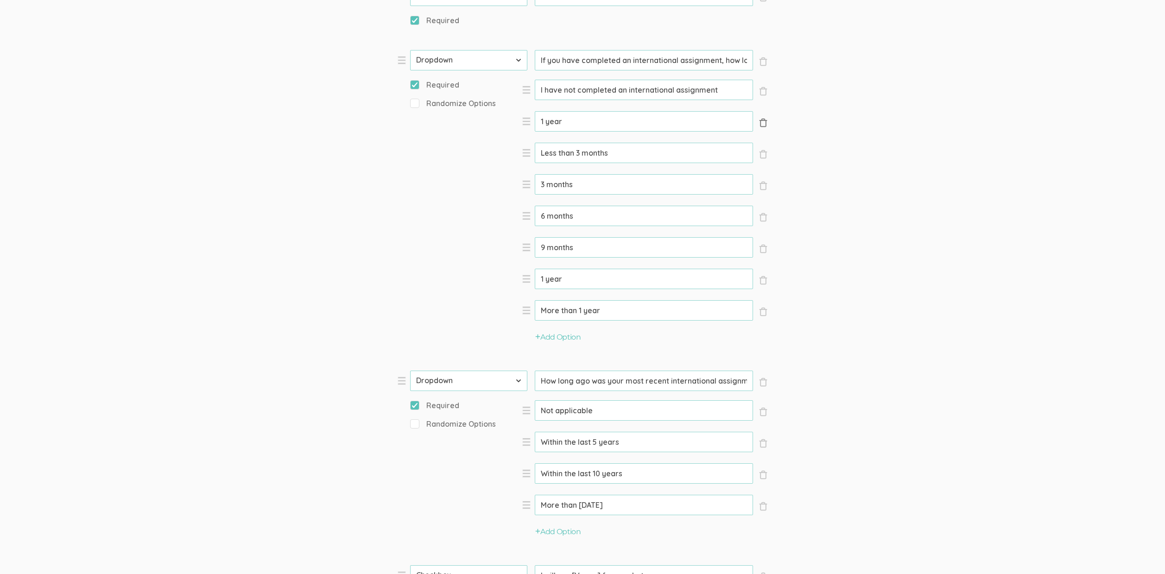
type input "1 year"
type input "More than 1 year"
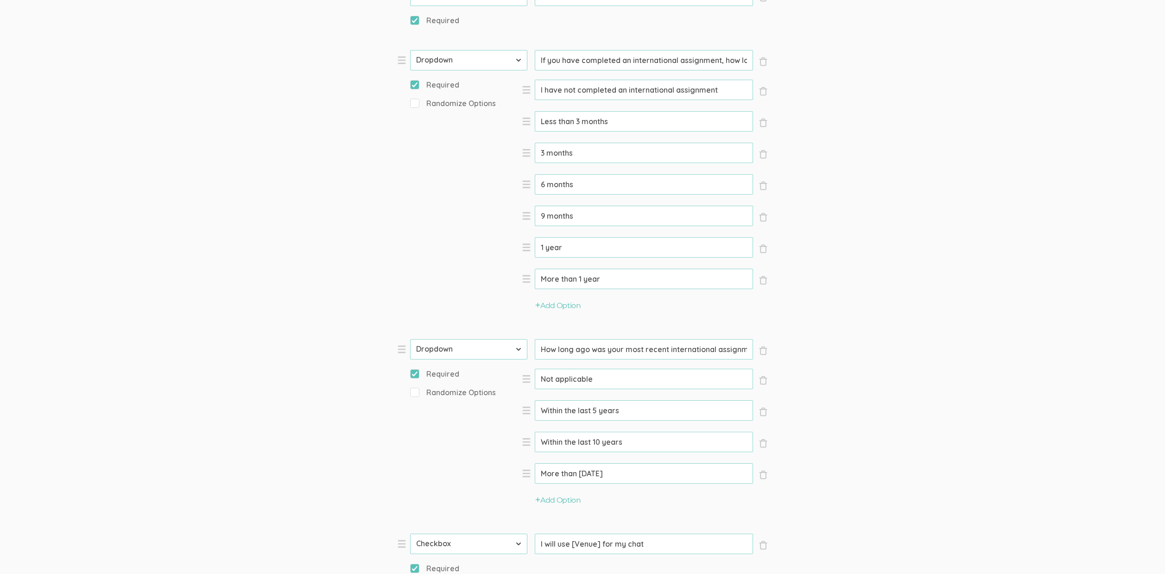
scroll to position [0, 85]
drag, startPoint x: 732, startPoint y: 62, endPoint x: 679, endPoint y: 55, distance: 54.3
click at [679, 55] on input "If you have completed an international assignment, how long was the assignment?" at bounding box center [644, 60] width 218 height 20
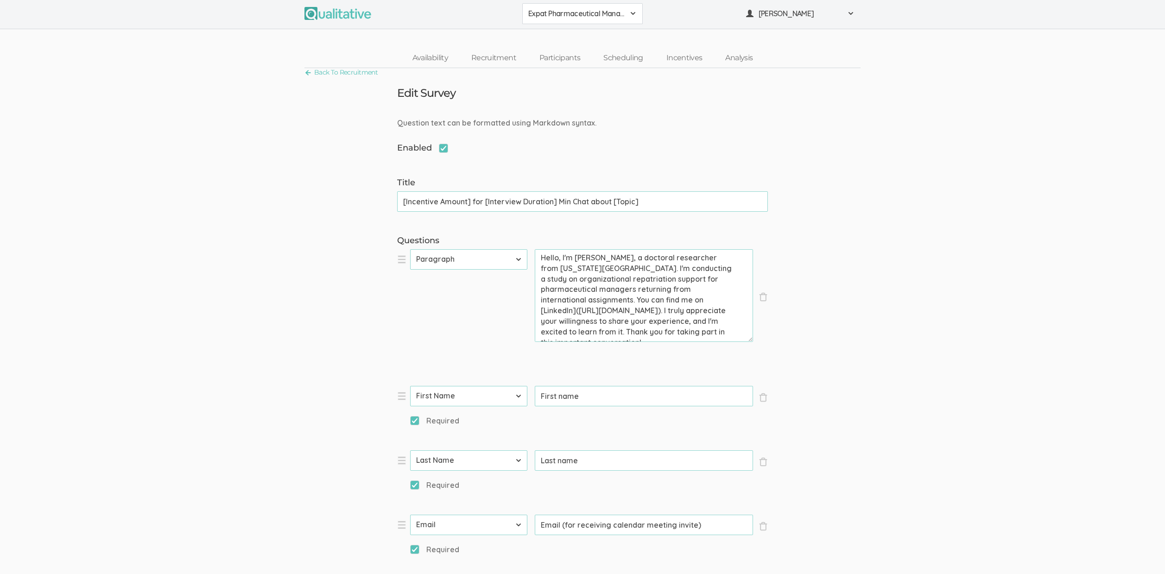
scroll to position [2, 0]
click at [519, 55] on link "Recruitment" at bounding box center [494, 58] width 68 height 20
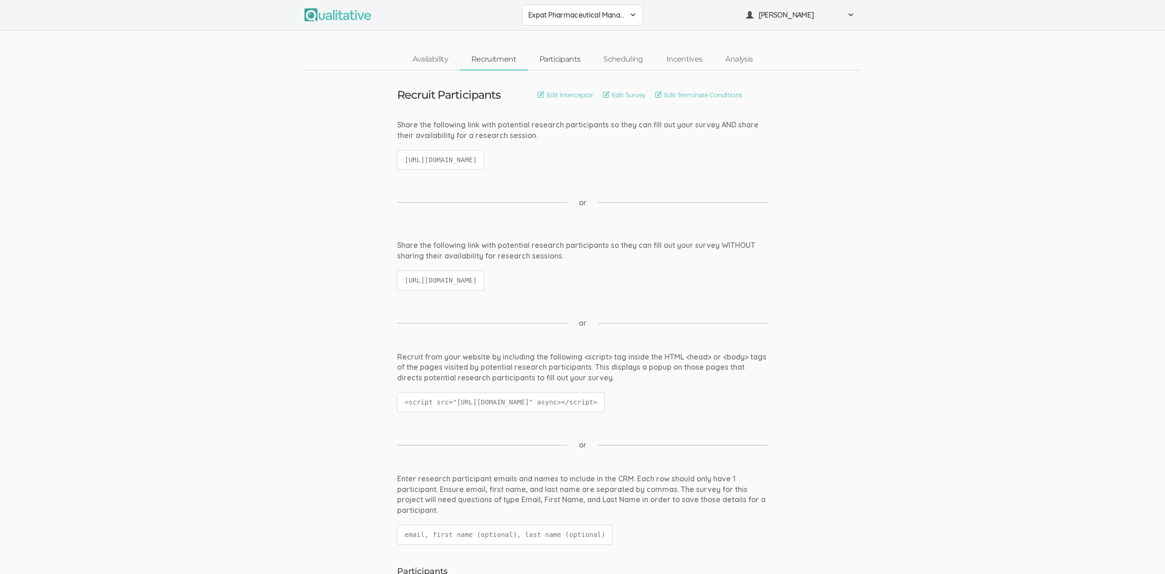
click at [569, 56] on link "Participants" at bounding box center [560, 60] width 64 height 20
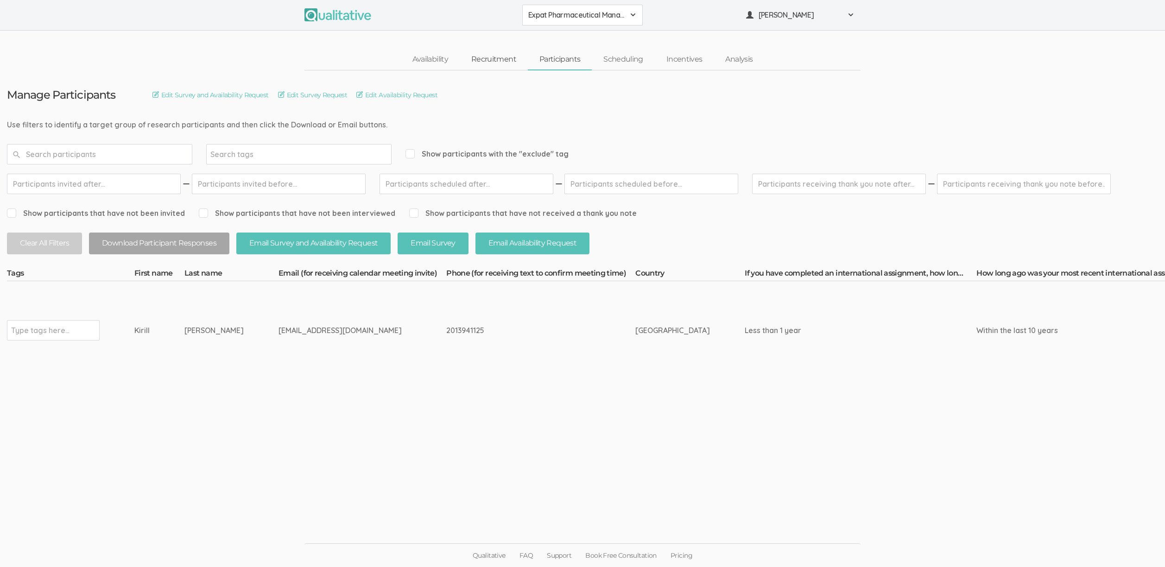
click at [500, 62] on link "Recruitment" at bounding box center [494, 60] width 68 height 20
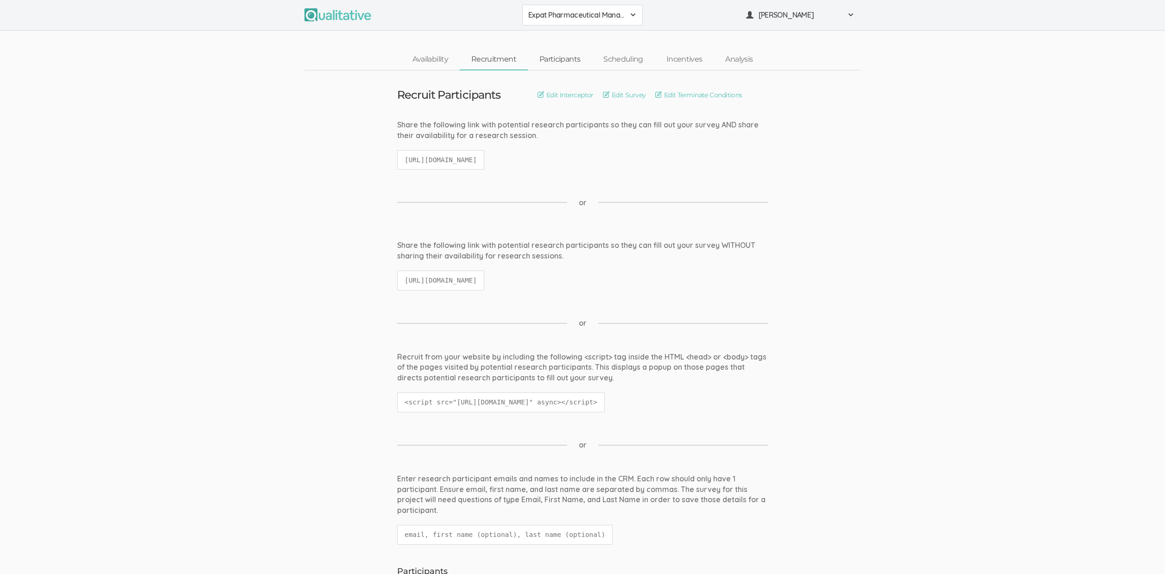
click at [562, 61] on link "Participants" at bounding box center [560, 60] width 64 height 20
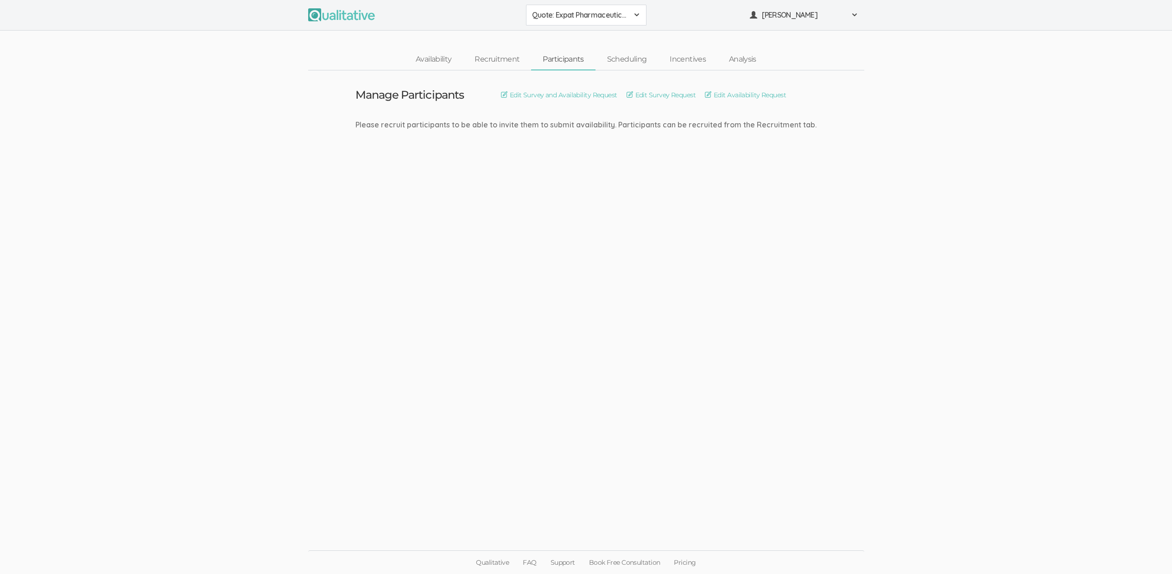
click at [398, 314] on ui-view "Manage Participants Edit Survey and Availability Request Edit Survey Request Ed…" at bounding box center [586, 287] width 1172 height 434
